Goal: Information Seeking & Learning: Learn about a topic

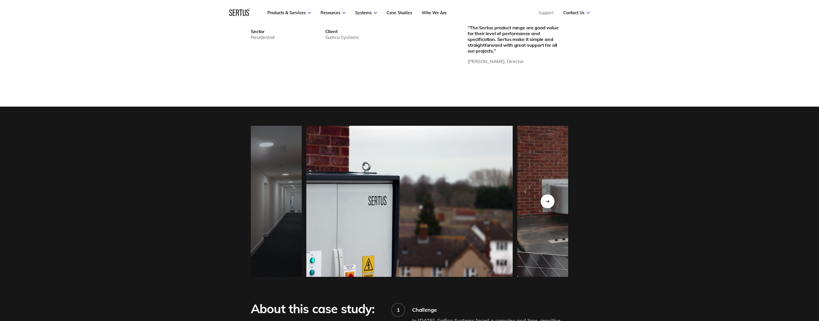
scroll to position [616, 0]
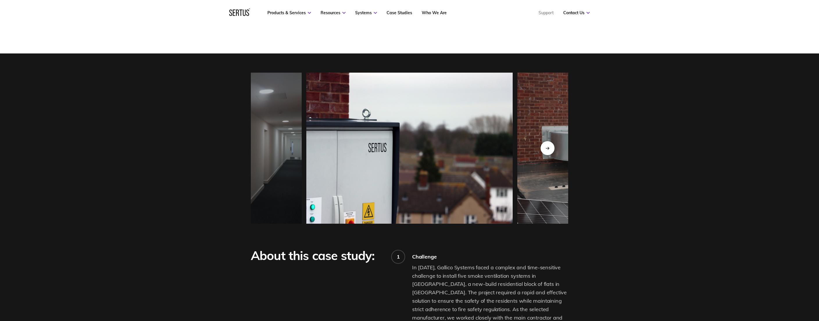
click at [270, 155] on img at bounding box center [198, 148] width 206 height 151
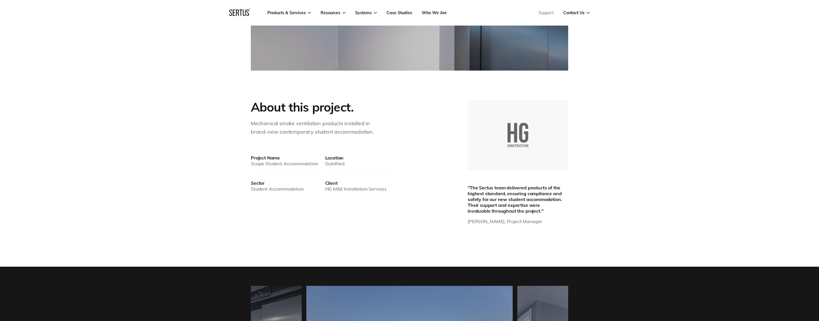
scroll to position [609, 0]
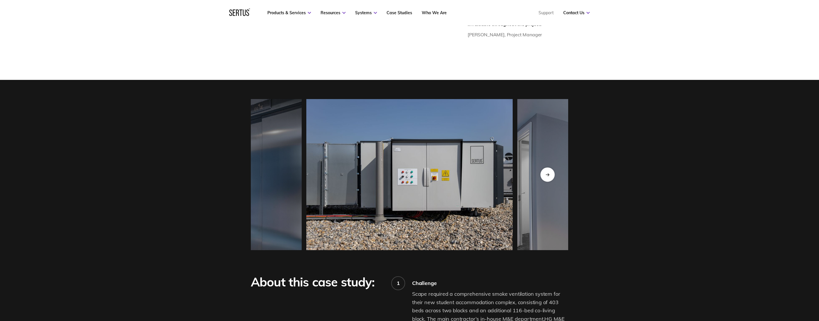
click at [548, 174] on icon "Next slide" at bounding box center [547, 174] width 4 height 3
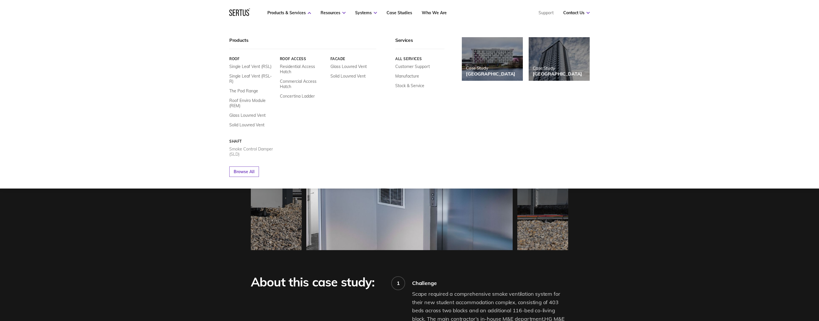
click at [268, 146] on link "Smoke Control Damper (SLD)" at bounding box center [252, 151] width 46 height 10
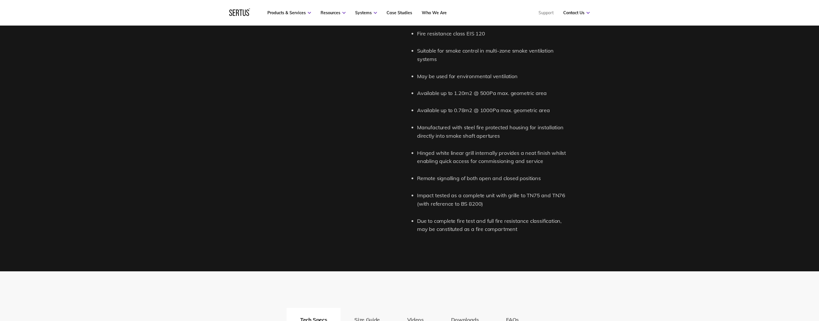
scroll to position [801, 0]
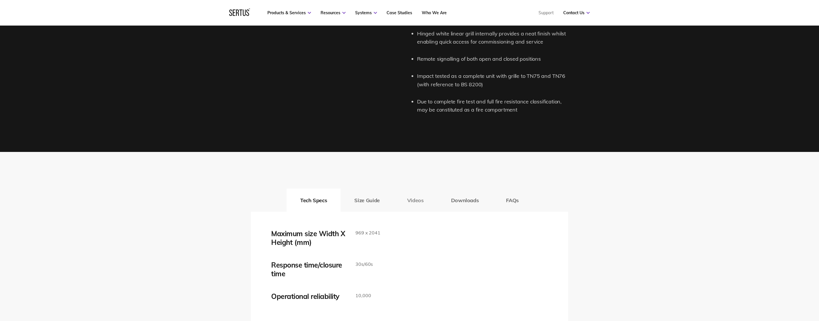
click at [404, 201] on button "Videos" at bounding box center [415, 200] width 44 height 23
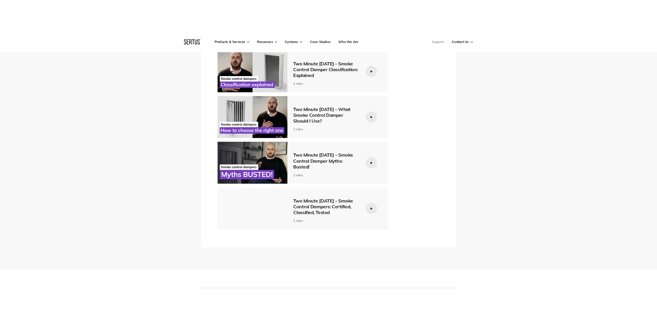
scroll to position [1060, 0]
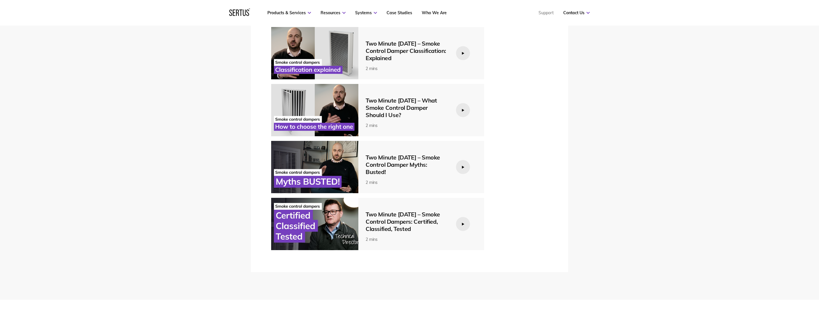
click at [469, 110] on div at bounding box center [463, 110] width 14 height 14
click at [462, 109] on icon at bounding box center [463, 110] width 2 height 3
